Goal: Connect with others: Connect with others

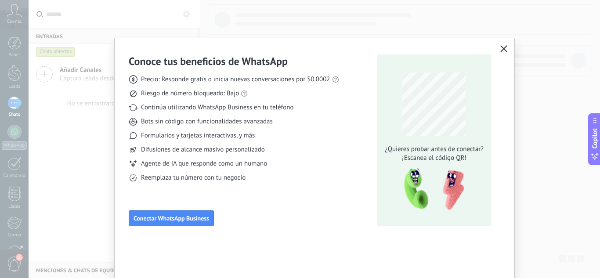
scroll to position [7, 0]
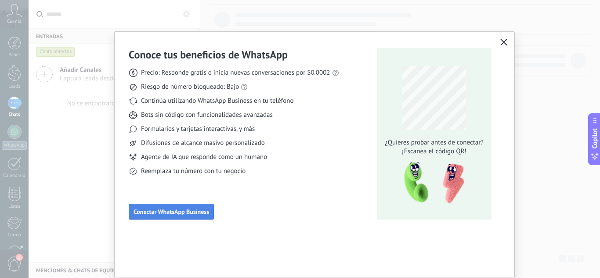
click at [154, 204] on button "Conectar WhatsApp Business" at bounding box center [171, 212] width 85 height 16
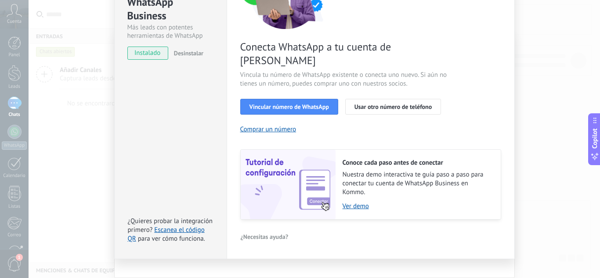
scroll to position [68, 0]
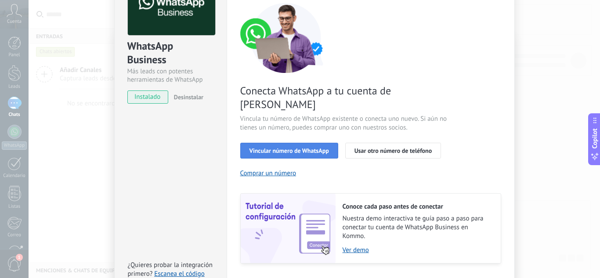
click at [278, 148] on span "Vincular número de WhatsApp" at bounding box center [290, 151] width 80 height 6
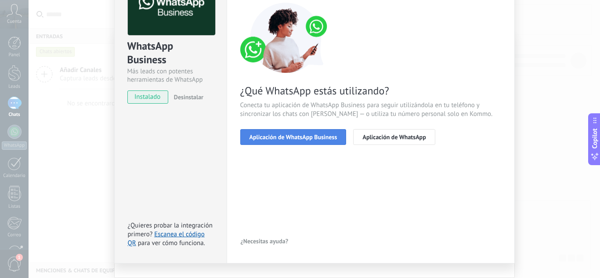
click at [303, 134] on span "Aplicación de WhatsApp Business" at bounding box center [294, 137] width 88 height 6
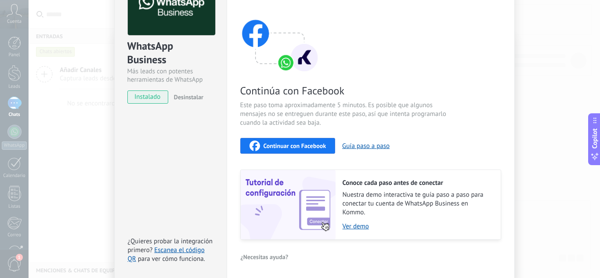
click at [299, 140] on button "Continuar con Facebook" at bounding box center [287, 146] width 95 height 16
